Goal: Browse casually: Explore the website without a specific task or goal

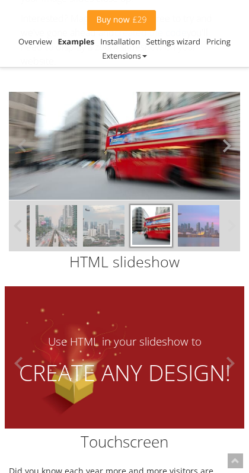
click at [234, 160] on button at bounding box center [223, 146] width 36 height 108
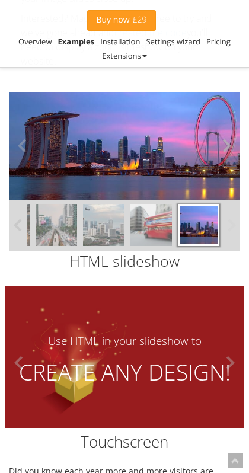
scroll to position [4423, 0]
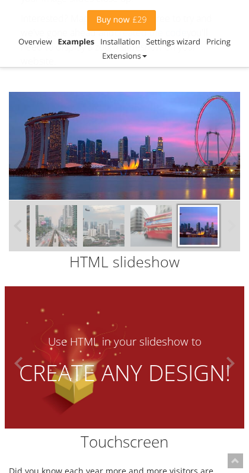
click at [109, 240] on img at bounding box center [104, 226] width 42 height 42
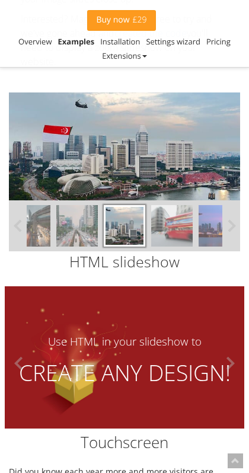
click at [159, 247] on img at bounding box center [172, 226] width 42 height 42
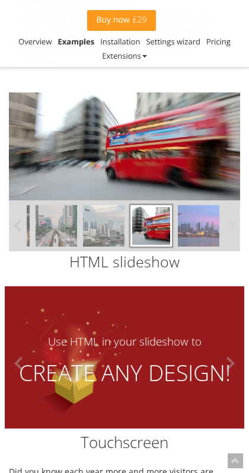
click at [187, 247] on img at bounding box center [199, 226] width 42 height 42
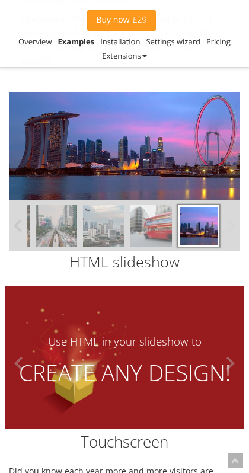
click at [157, 247] on img at bounding box center [152, 226] width 42 height 42
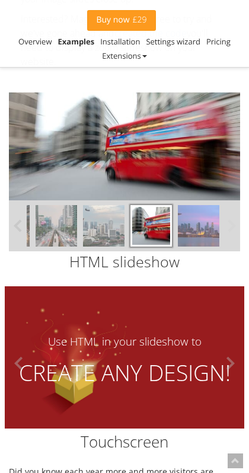
click at [125, 244] on div at bounding box center [33, 226] width 380 height 51
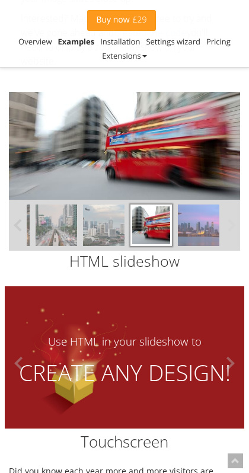
click at [114, 244] on img at bounding box center [104, 226] width 42 height 42
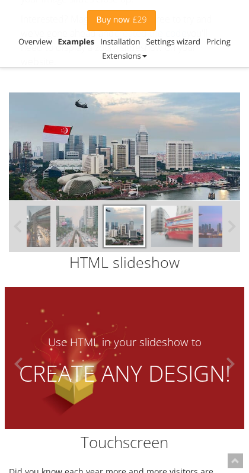
click at [91, 247] on img at bounding box center [77, 227] width 42 height 42
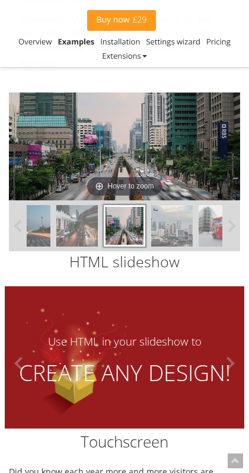
click at [81, 246] on img at bounding box center [77, 226] width 42 height 42
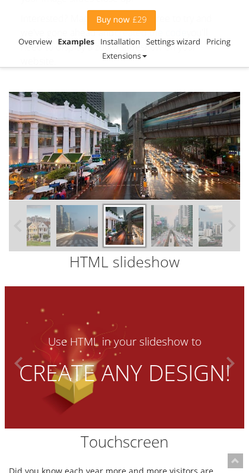
click at [171, 247] on img at bounding box center [172, 226] width 42 height 42
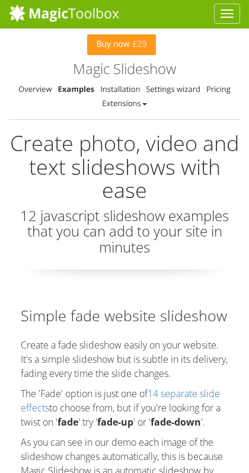
scroll to position [0, 0]
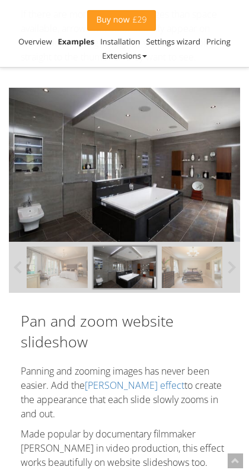
click at [173, 257] on img at bounding box center [193, 268] width 62 height 42
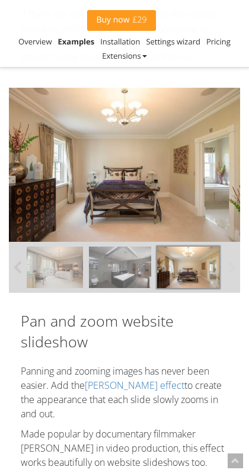
click at [131, 257] on img at bounding box center [120, 268] width 62 height 42
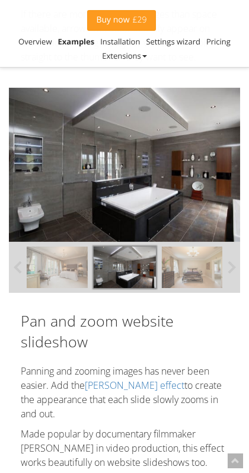
click at [171, 262] on img at bounding box center [193, 268] width 62 height 42
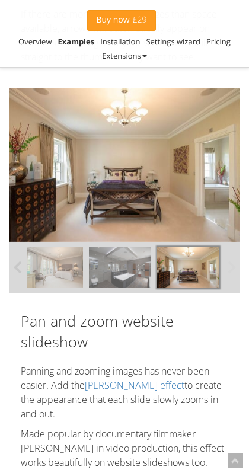
click at [136, 267] on img at bounding box center [120, 268] width 62 height 42
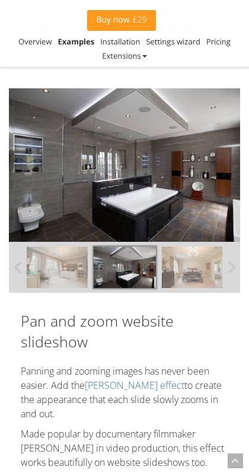
click at [50, 261] on img at bounding box center [56, 268] width 62 height 42
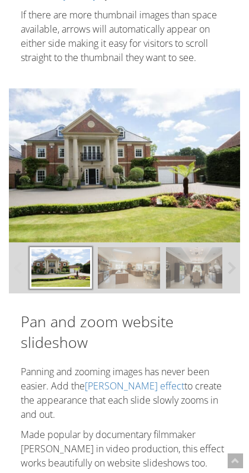
click at [191, 247] on img at bounding box center [197, 268] width 62 height 42
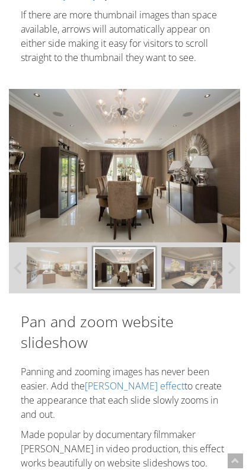
scroll to position [867, 0]
click at [180, 268] on img at bounding box center [193, 268] width 62 height 42
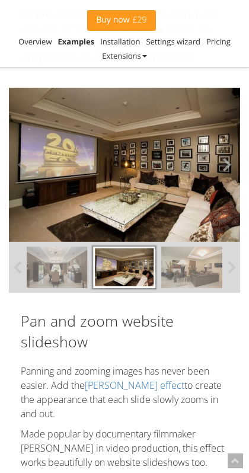
scroll to position [852, 0]
click at [175, 271] on img at bounding box center [193, 268] width 62 height 42
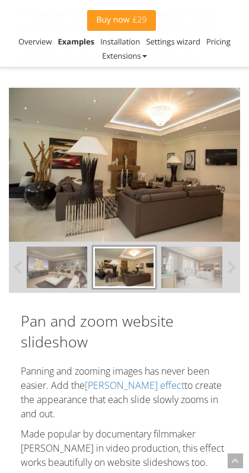
click at [196, 277] on img at bounding box center [193, 268] width 62 height 42
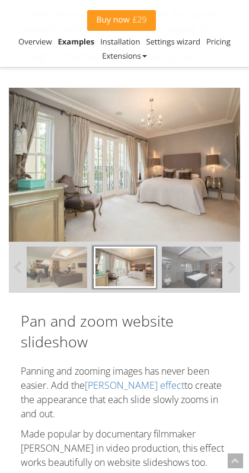
click at [143, 170] on img at bounding box center [124, 165] width 231 height 154
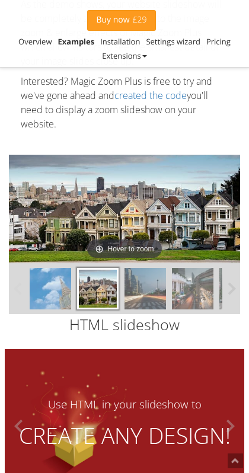
scroll to position [4374, 0]
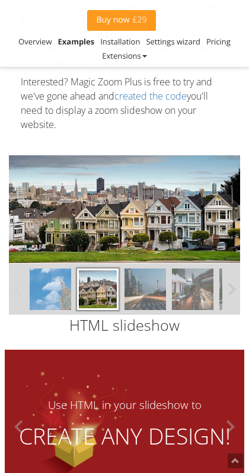
click at [144, 307] on img at bounding box center [146, 290] width 42 height 42
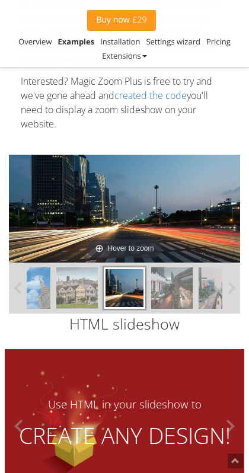
click at [178, 307] on img at bounding box center [172, 289] width 42 height 42
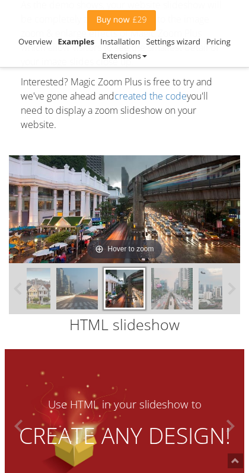
click at [178, 307] on img at bounding box center [172, 289] width 42 height 42
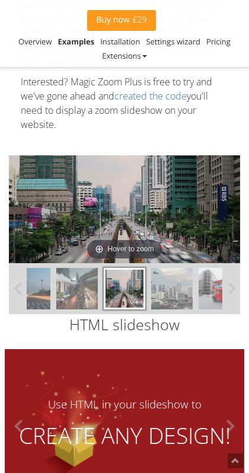
click at [178, 307] on img at bounding box center [172, 289] width 42 height 42
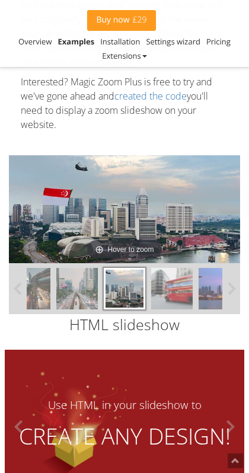
click at [178, 307] on img at bounding box center [172, 289] width 42 height 42
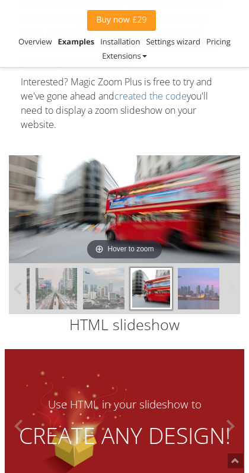
click at [193, 308] on img at bounding box center [199, 289] width 42 height 42
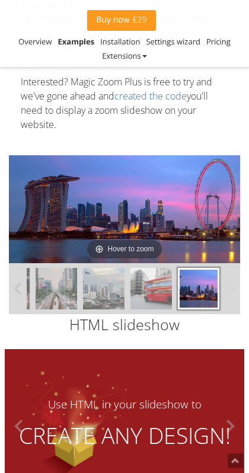
click at [151, 303] on img at bounding box center [152, 289] width 42 height 42
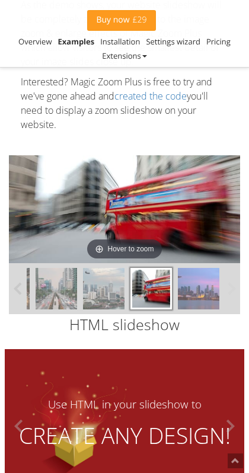
click at [108, 305] on img at bounding box center [104, 289] width 42 height 42
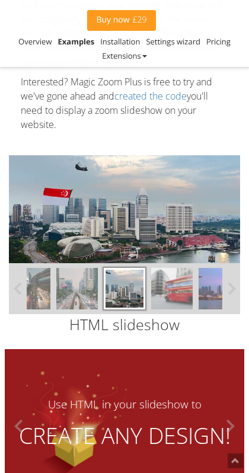
click at [202, 298] on img at bounding box center [220, 289] width 42 height 42
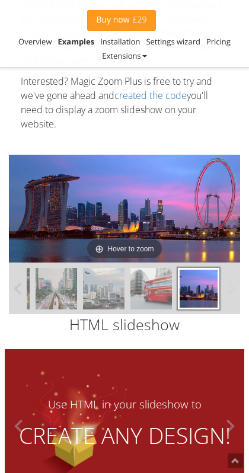
click at [165, 297] on img at bounding box center [152, 289] width 42 height 42
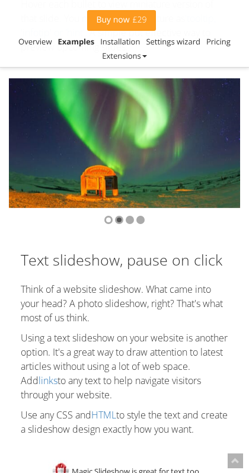
scroll to position [3353, 0]
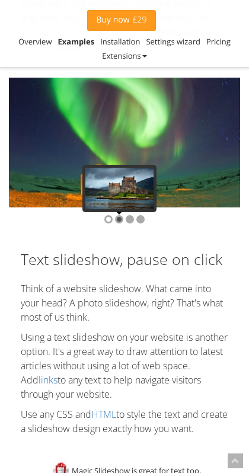
click at [119, 220] on div at bounding box center [119, 219] width 8 height 8
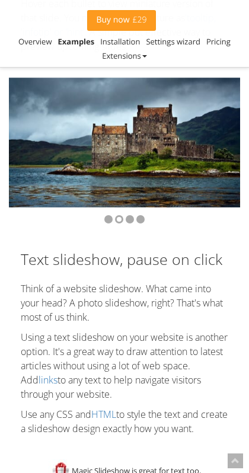
click at [123, 219] on div at bounding box center [124, 220] width 231 height 24
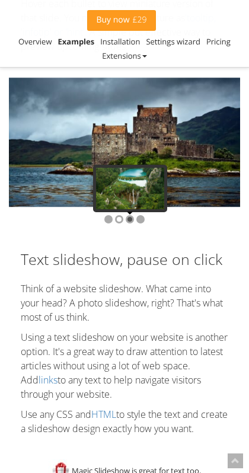
click at [126, 219] on div at bounding box center [130, 219] width 8 height 8
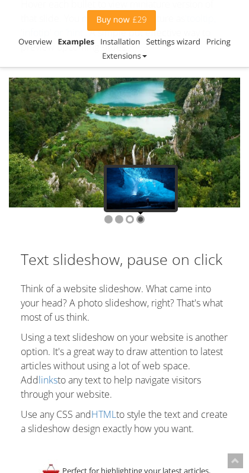
click at [143, 219] on div at bounding box center [140, 219] width 8 height 8
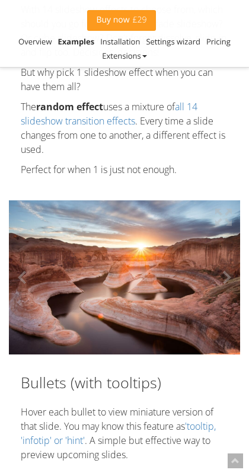
click at [98, 278] on img at bounding box center [124, 278] width 231 height 154
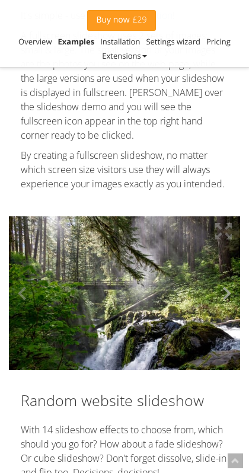
click at [231, 292] on button at bounding box center [223, 294] width 36 height 158
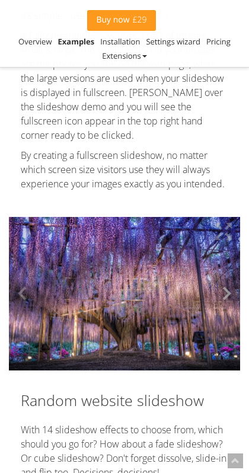
scroll to position [2524, 0]
click at [231, 292] on button at bounding box center [223, 294] width 36 height 158
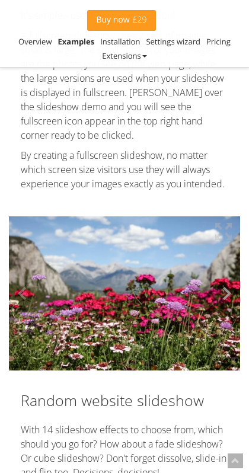
click at [231, 292] on button at bounding box center [223, 294] width 36 height 158
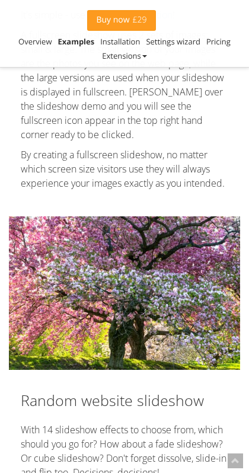
click at [163, 266] on img at bounding box center [124, 294] width 231 height 154
click at [220, 293] on button at bounding box center [223, 294] width 36 height 158
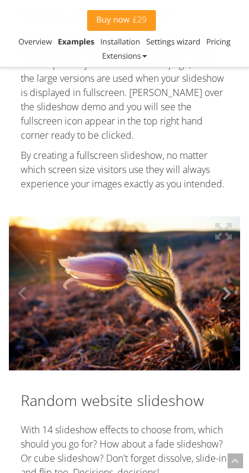
click at [221, 292] on button at bounding box center [223, 294] width 36 height 158
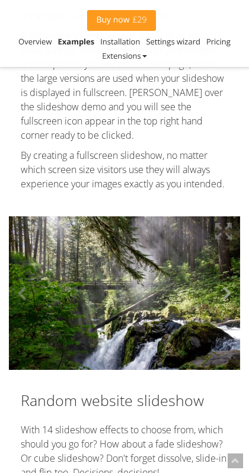
click at [221, 292] on button at bounding box center [223, 294] width 36 height 158
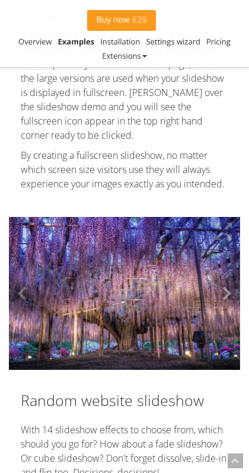
click at [221, 292] on button at bounding box center [223, 294] width 36 height 158
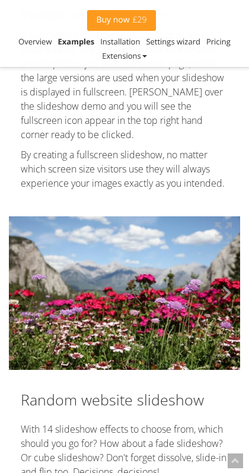
click at [229, 297] on button at bounding box center [223, 293] width 36 height 158
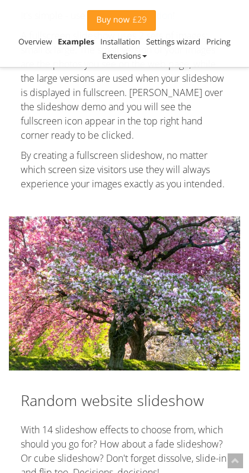
click at [229, 297] on button at bounding box center [223, 294] width 36 height 158
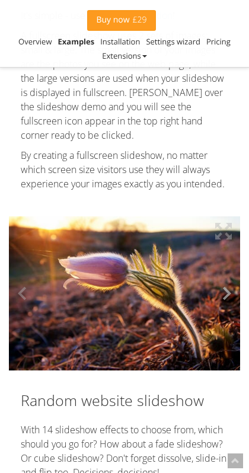
click at [229, 297] on button at bounding box center [223, 294] width 36 height 158
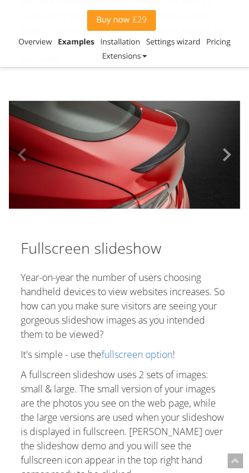
click at [225, 162] on button at bounding box center [223, 155] width 36 height 130
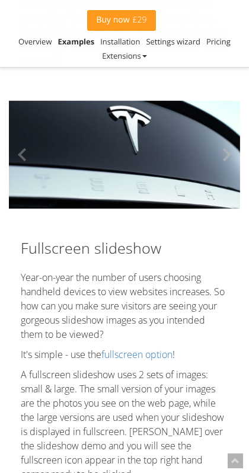
click at [225, 163] on button at bounding box center [223, 155] width 36 height 130
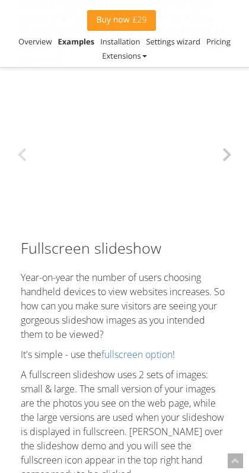
click at [225, 163] on button at bounding box center [223, 155] width 36 height 130
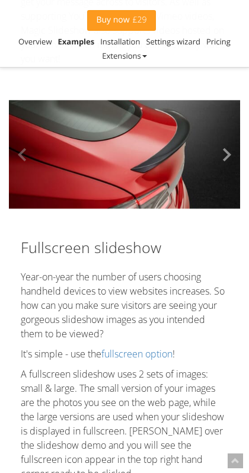
click at [225, 163] on button at bounding box center [223, 155] width 36 height 130
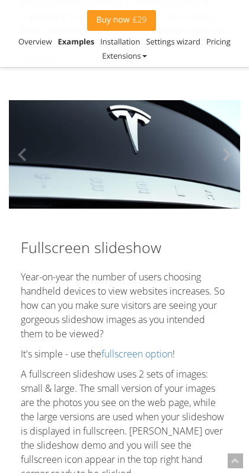
click at [225, 163] on button at bounding box center [223, 155] width 36 height 130
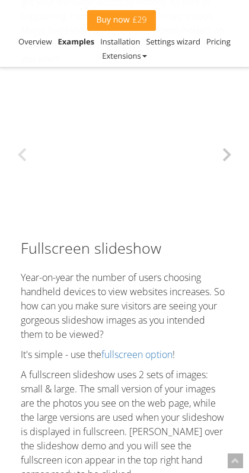
click at [225, 163] on button at bounding box center [223, 155] width 36 height 130
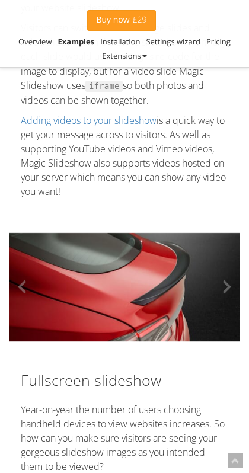
scroll to position [2052, 0]
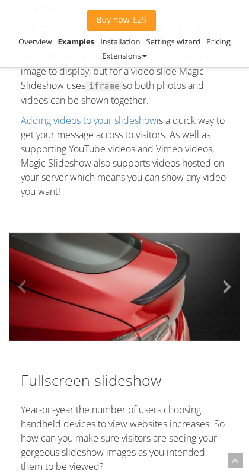
click at [233, 290] on button at bounding box center [223, 287] width 36 height 130
